Goal: Task Accomplishment & Management: Use online tool/utility

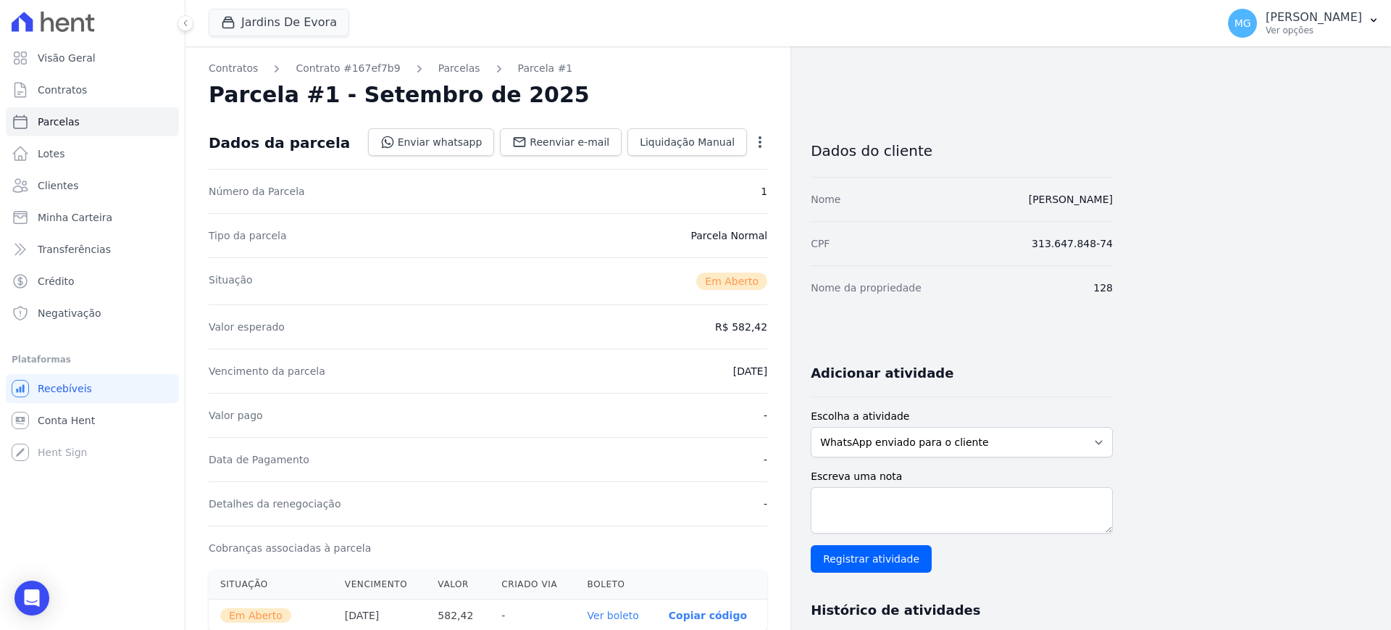
scroll to position [362, 0]
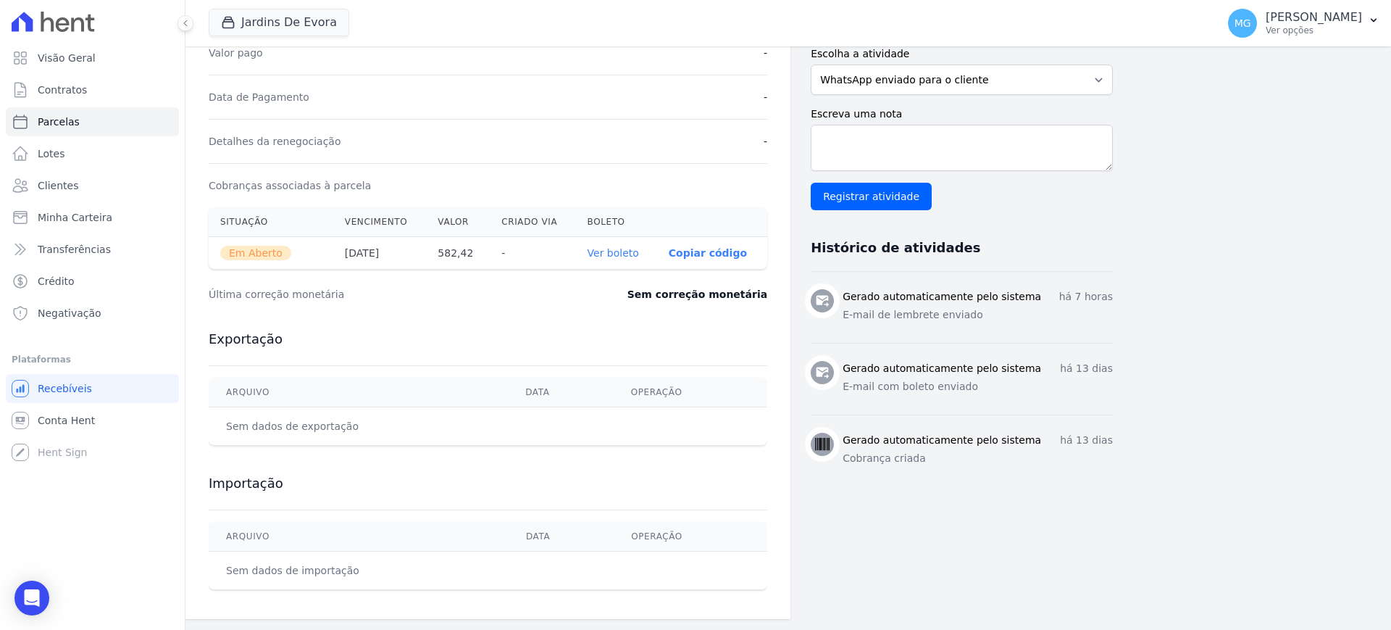
drag, startPoint x: 194, startPoint y: 493, endPoint x: 255, endPoint y: 530, distance: 71.6
click at [193, 495] on div "Contratos Contrato #167ef7b9 [GEOGRAPHIC_DATA] Parcela #1 [GEOGRAPHIC_DATA] #1 …" at bounding box center [487, 151] width 605 height 935
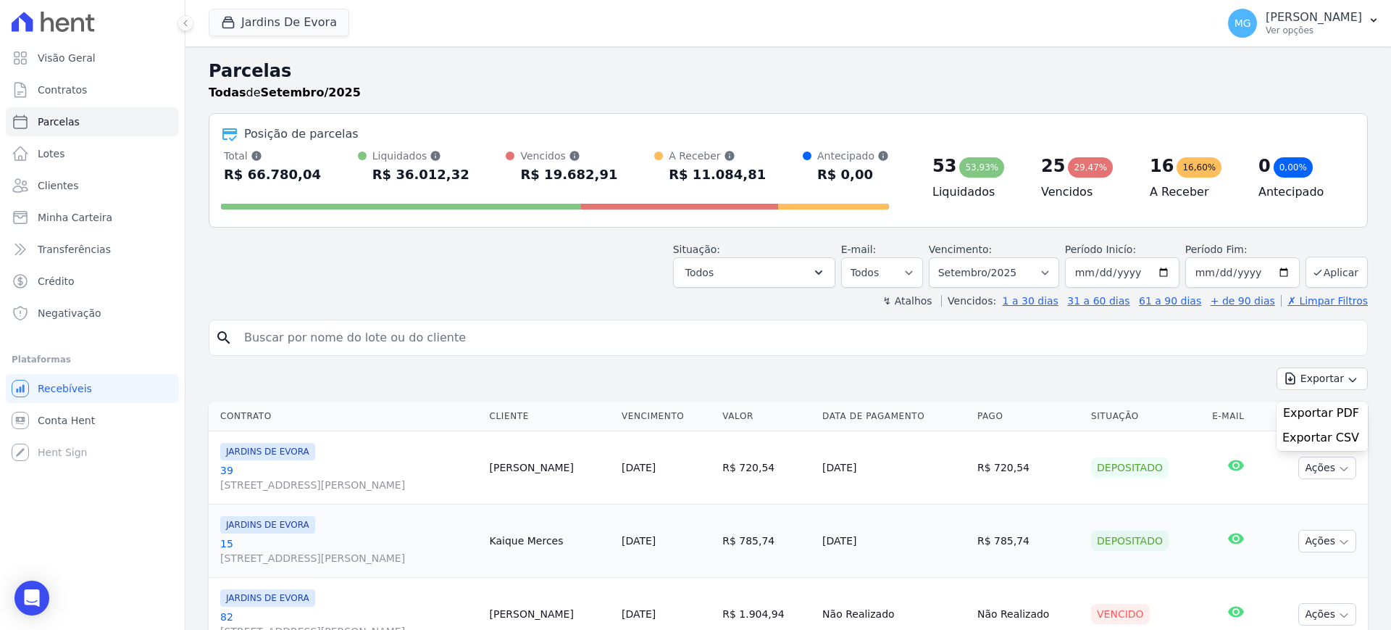
select select
click at [1326, 436] on span "Exportar CSV" at bounding box center [1321, 437] width 77 height 14
click at [1318, 443] on span "Exportar CSV" at bounding box center [1321, 437] width 77 height 14
click at [1314, 439] on span "Exportar CSV" at bounding box center [1321, 437] width 77 height 14
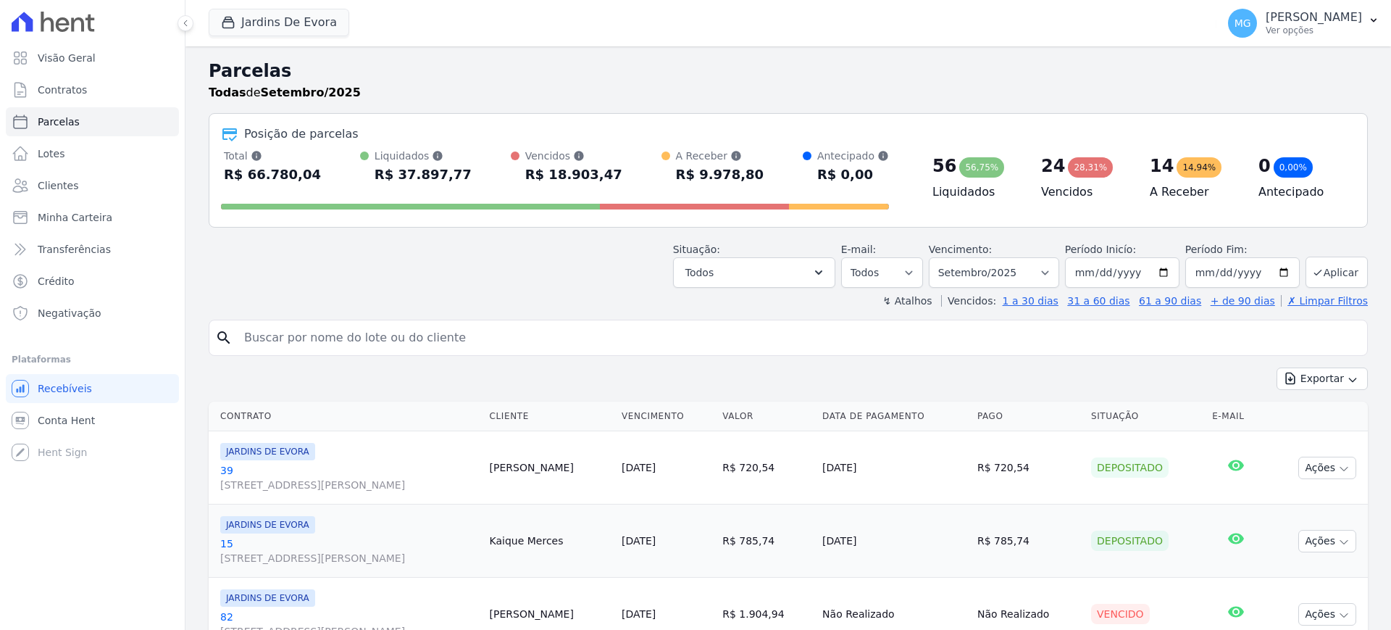
select select
drag, startPoint x: 0, startPoint y: 0, endPoint x: 302, endPoint y: 22, distance: 302.9
click at [302, 22] on button "Jardins De Evora" at bounding box center [279, 23] width 141 height 28
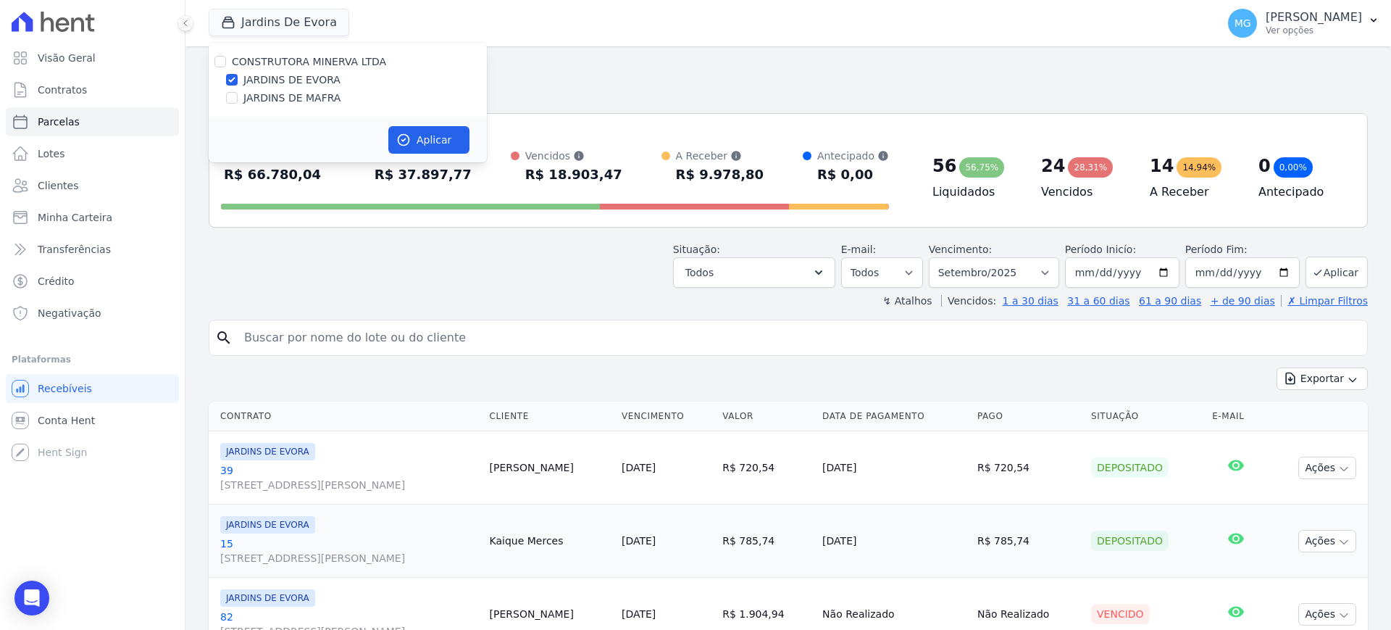
click at [656, 82] on h2 "Parcelas" at bounding box center [788, 71] width 1159 height 26
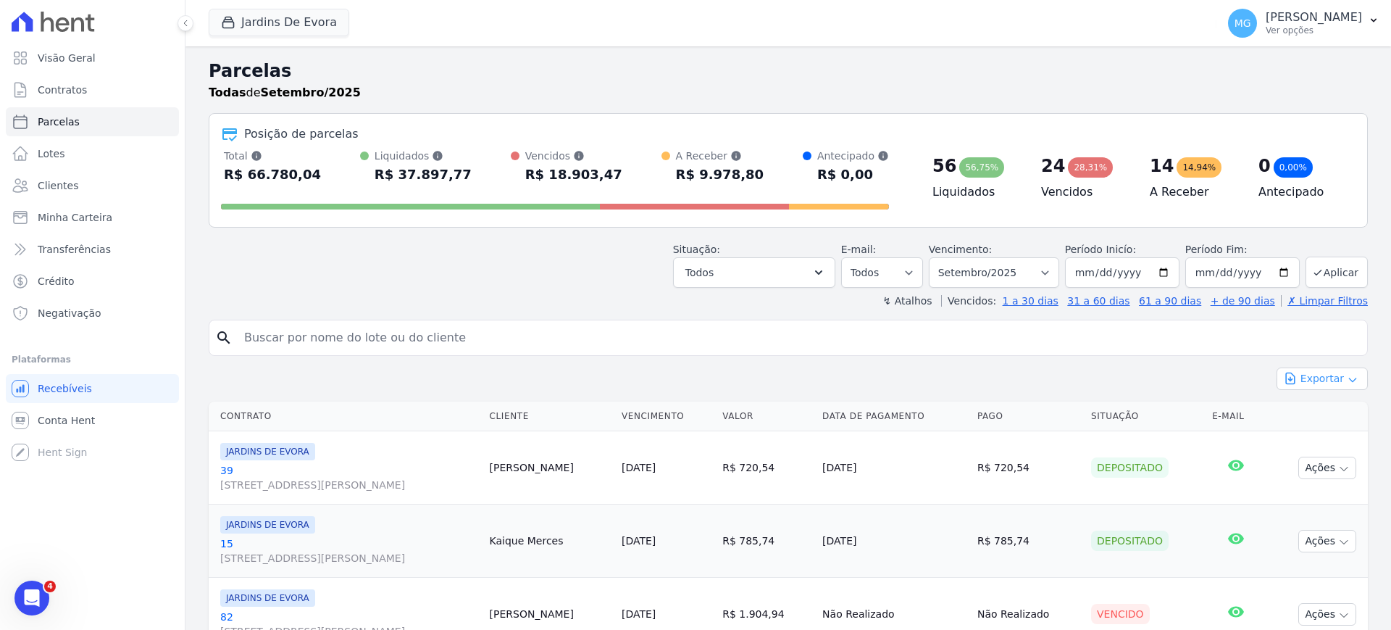
click at [1325, 382] on button "Exportar" at bounding box center [1322, 378] width 91 height 22
click at [1297, 435] on span "Exportar CSV" at bounding box center [1321, 437] width 77 height 14
click at [272, 12] on button "Jardins De Evora" at bounding box center [279, 23] width 141 height 28
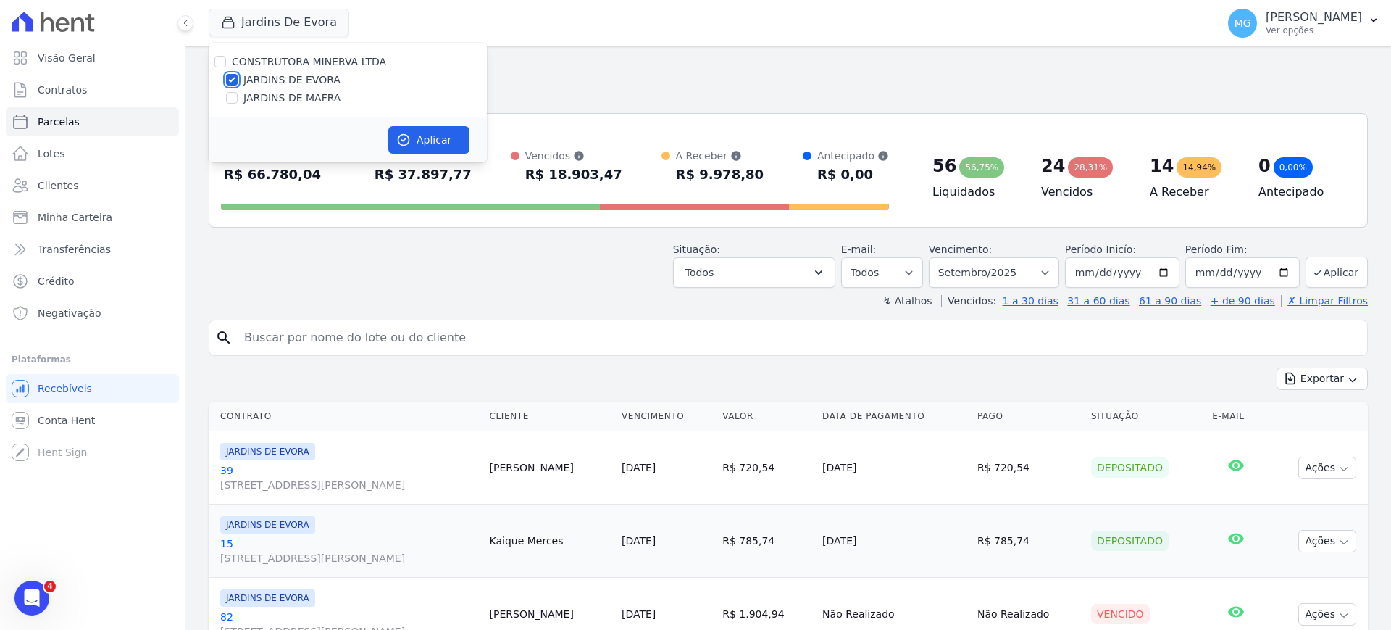
click at [234, 76] on input "JARDINS DE EVORA" at bounding box center [232, 80] width 12 height 12
checkbox input "false"
click at [235, 101] on input "JARDINS DE MAFRA" at bounding box center [232, 98] width 12 height 12
checkbox input "true"
click at [451, 137] on button "Aplicar" at bounding box center [428, 140] width 81 height 28
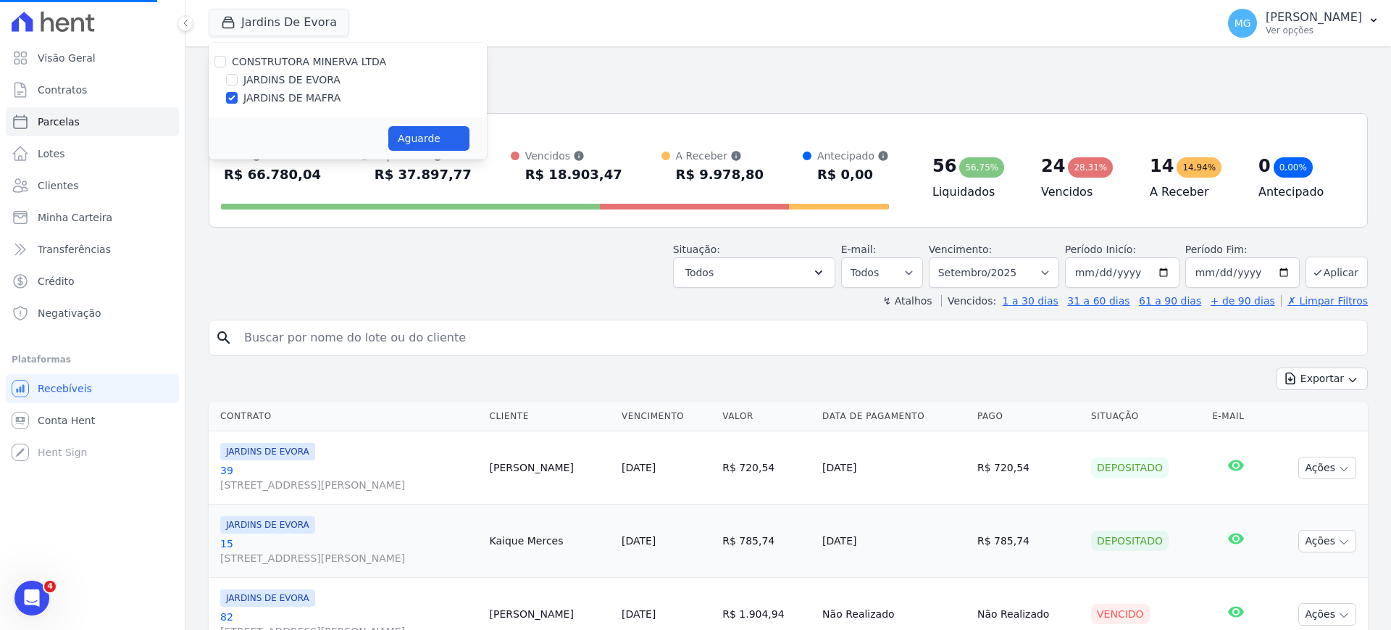
click at [374, 629] on html "Visão Geral Contratos Parcelas Lotes Clientes Minha Carteira Transferências Cré…" at bounding box center [695, 315] width 1391 height 630
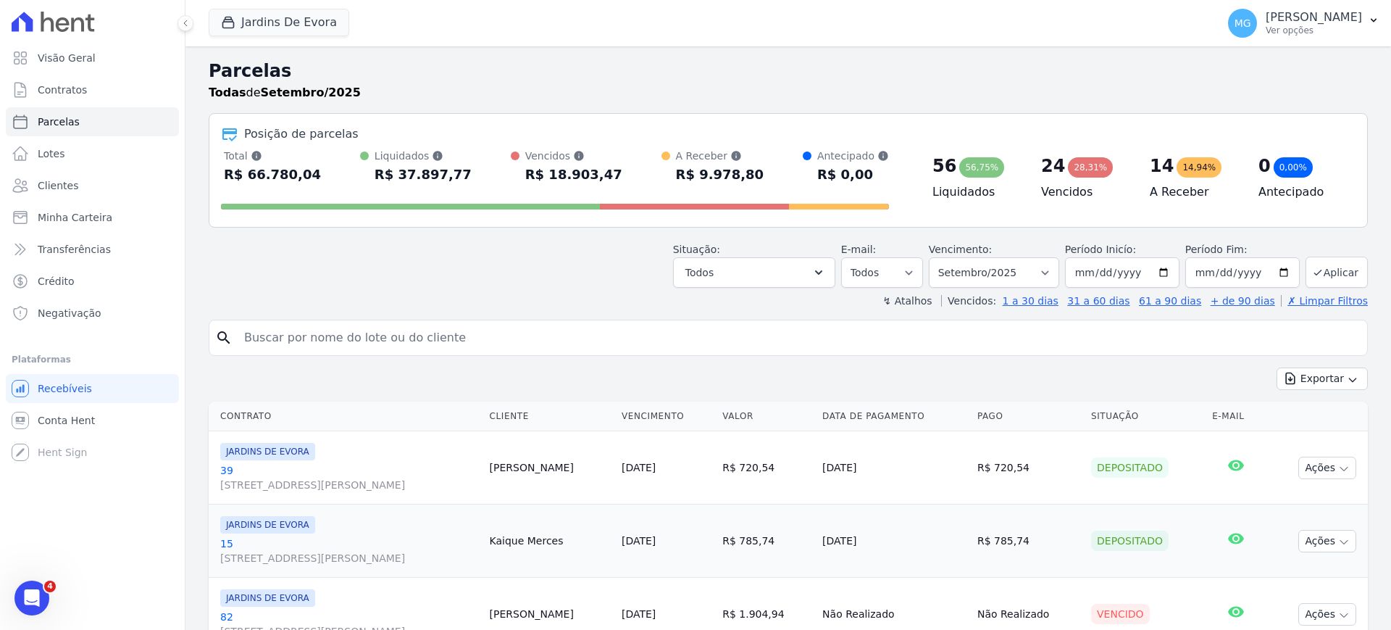
select select
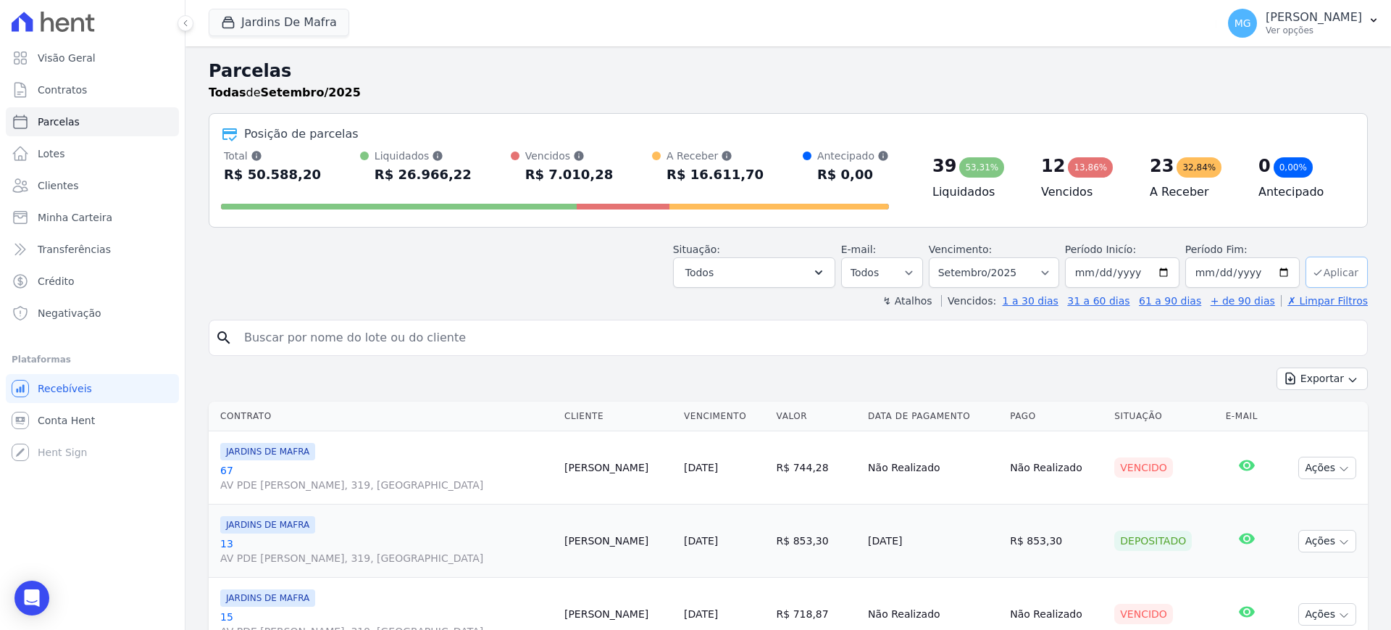
click at [1329, 279] on button "Aplicar" at bounding box center [1337, 272] width 62 height 31
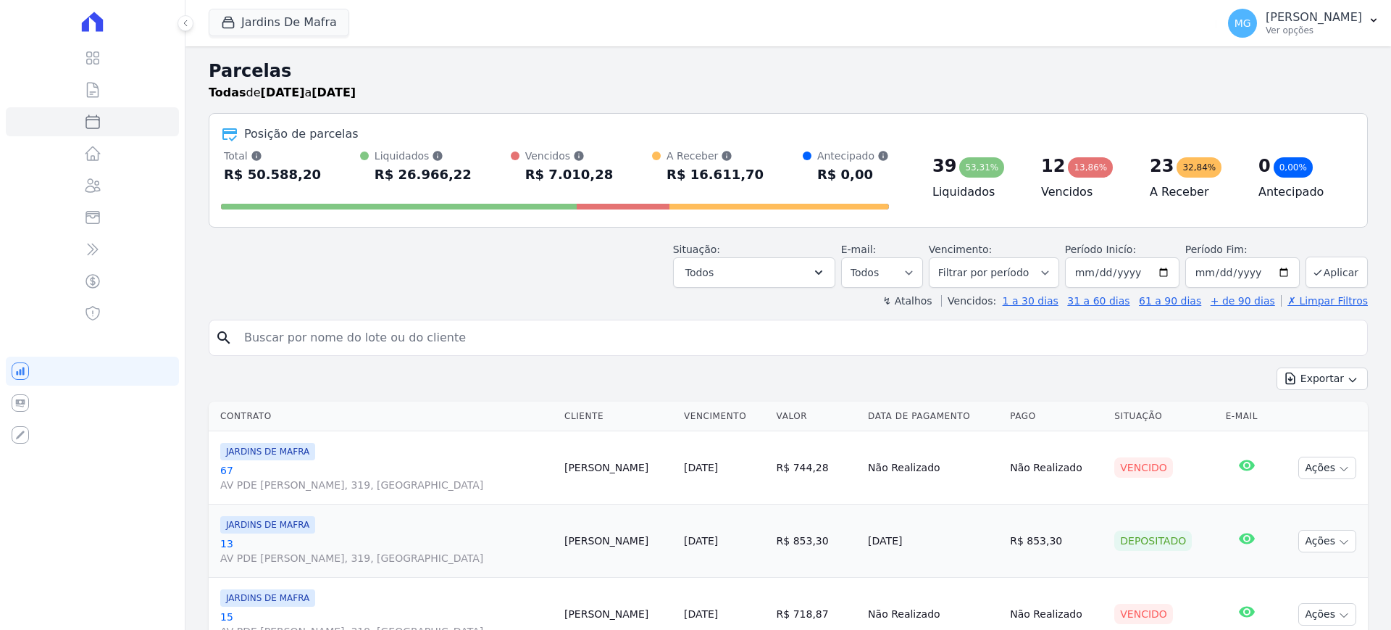
select select
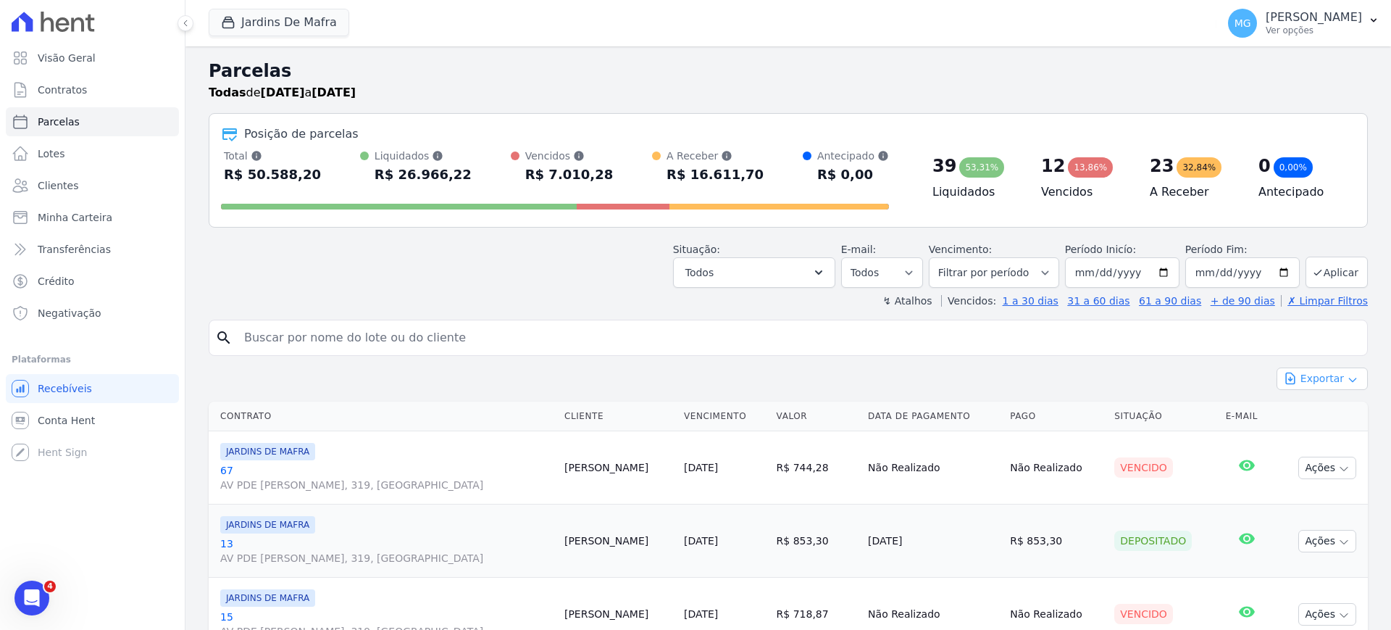
click at [1295, 384] on button "Exportar" at bounding box center [1322, 378] width 91 height 22
click at [1314, 439] on span "Exportar CSV" at bounding box center [1321, 437] width 77 height 14
